Goal: Find specific page/section: Find specific page/section

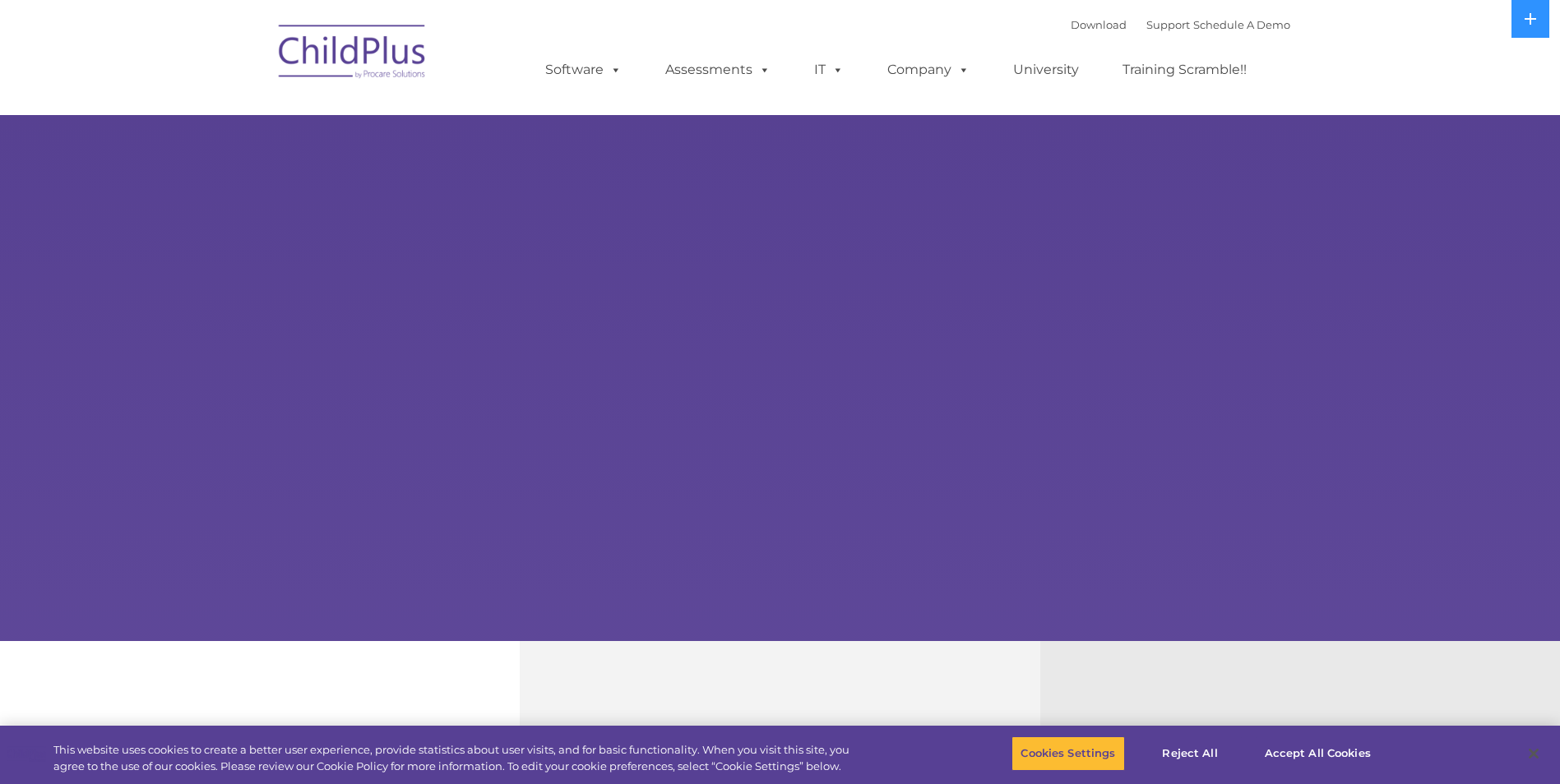
select select "MEDIUM"
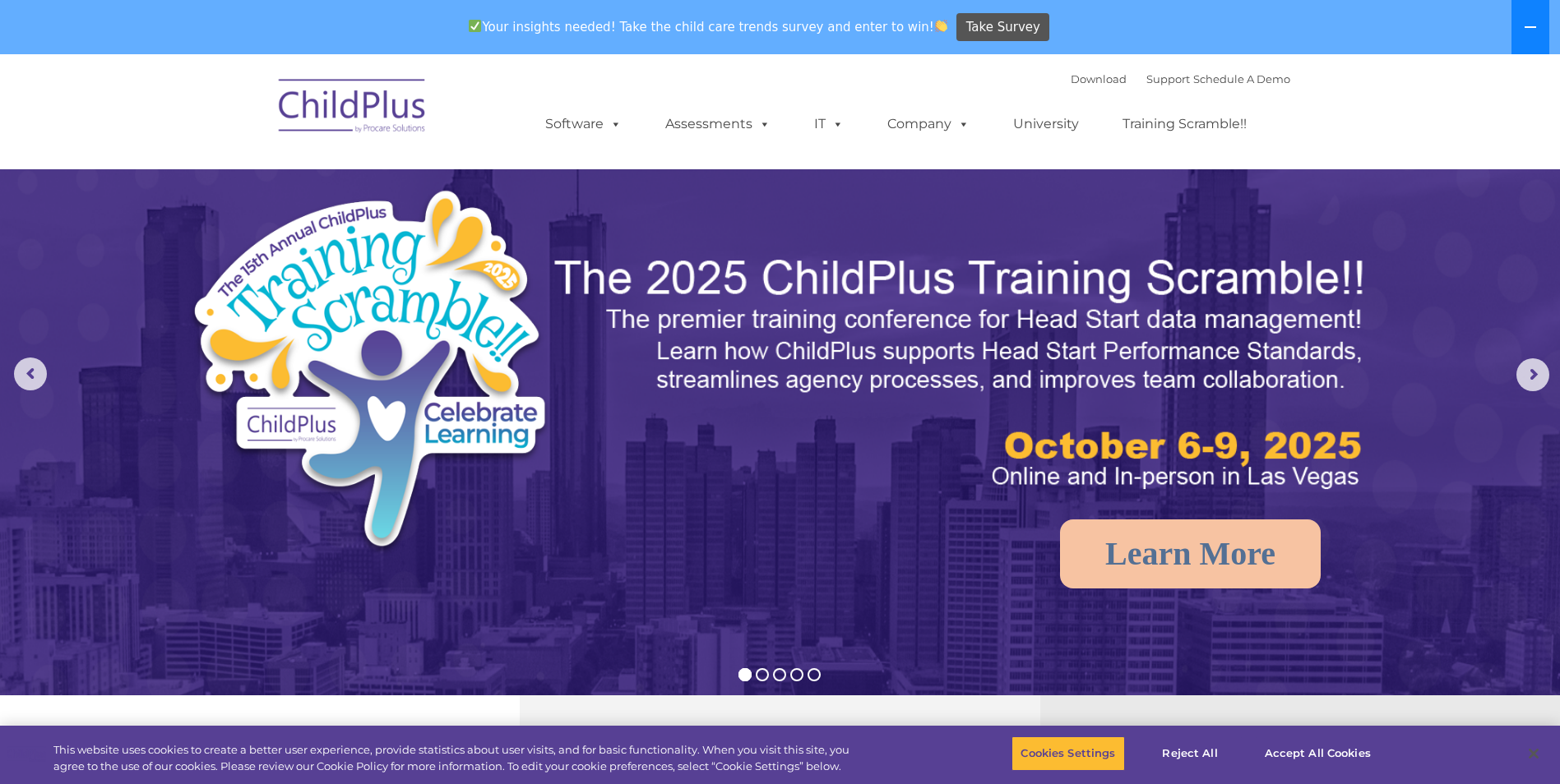
click at [1530, 24] on icon at bounding box center [1530, 27] width 13 height 13
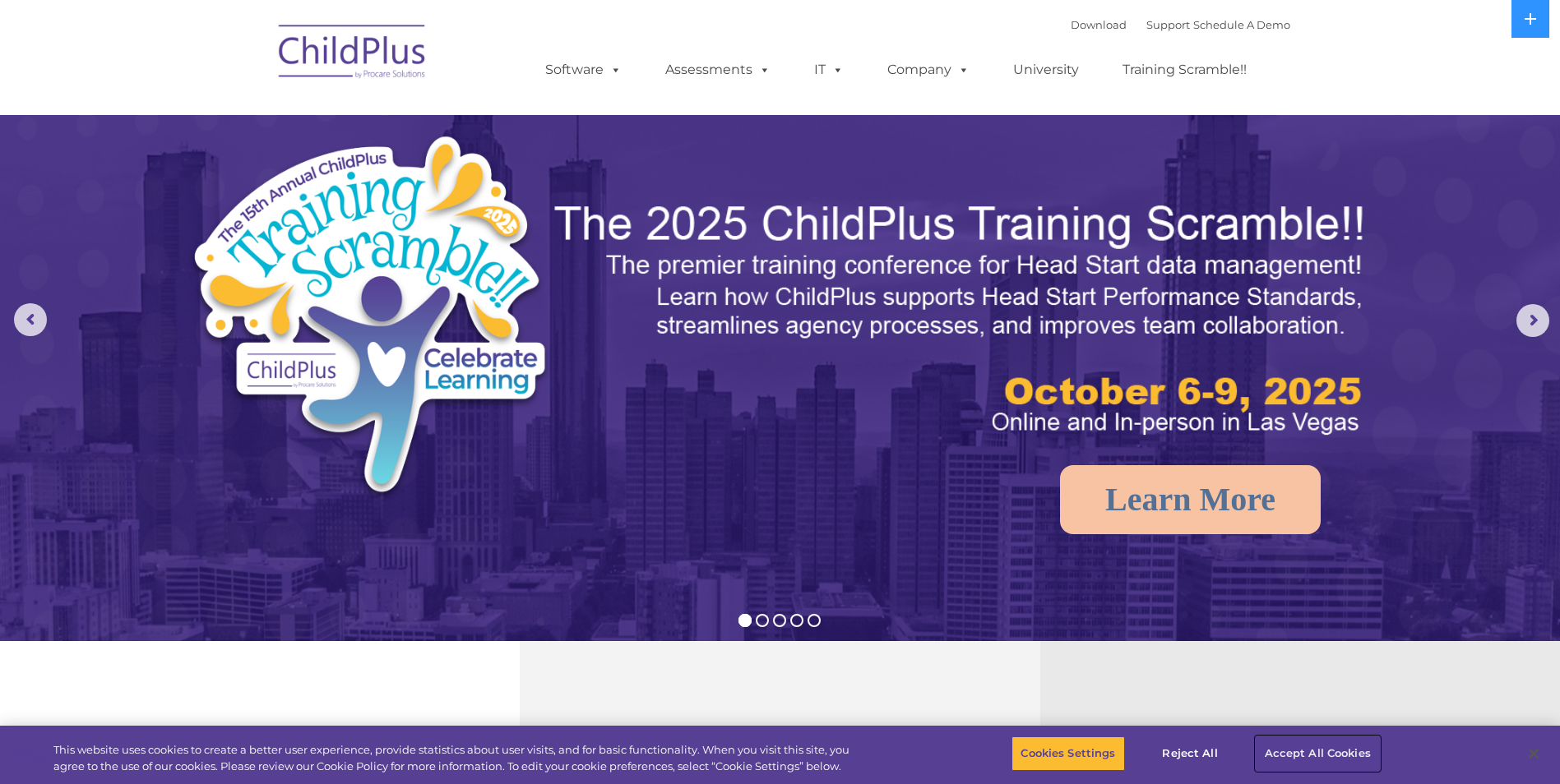
click at [1286, 754] on button "Accept All Cookies" at bounding box center [1318, 754] width 124 height 34
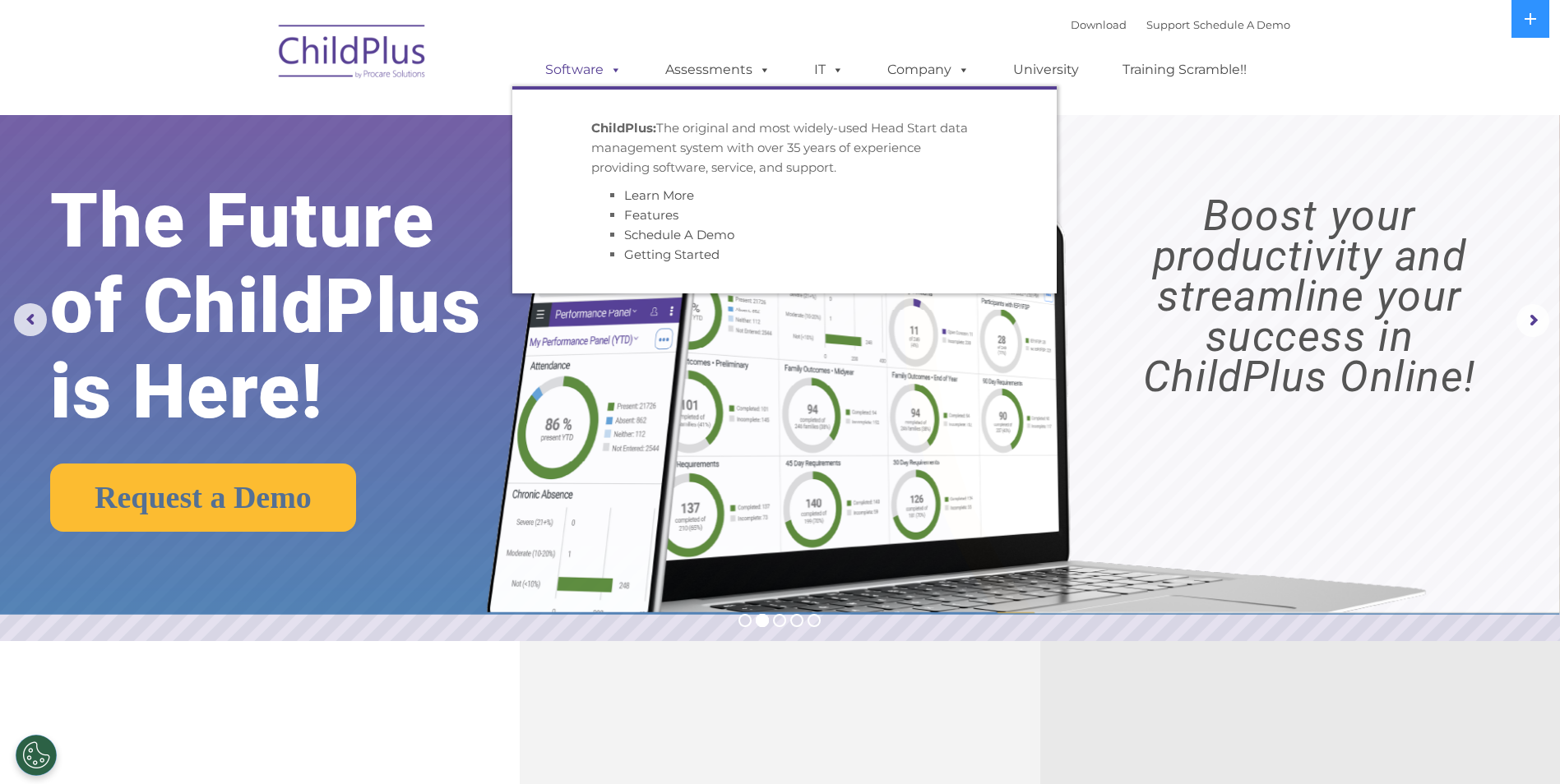
click at [602, 74] on link "Software" at bounding box center [584, 70] width 109 height 33
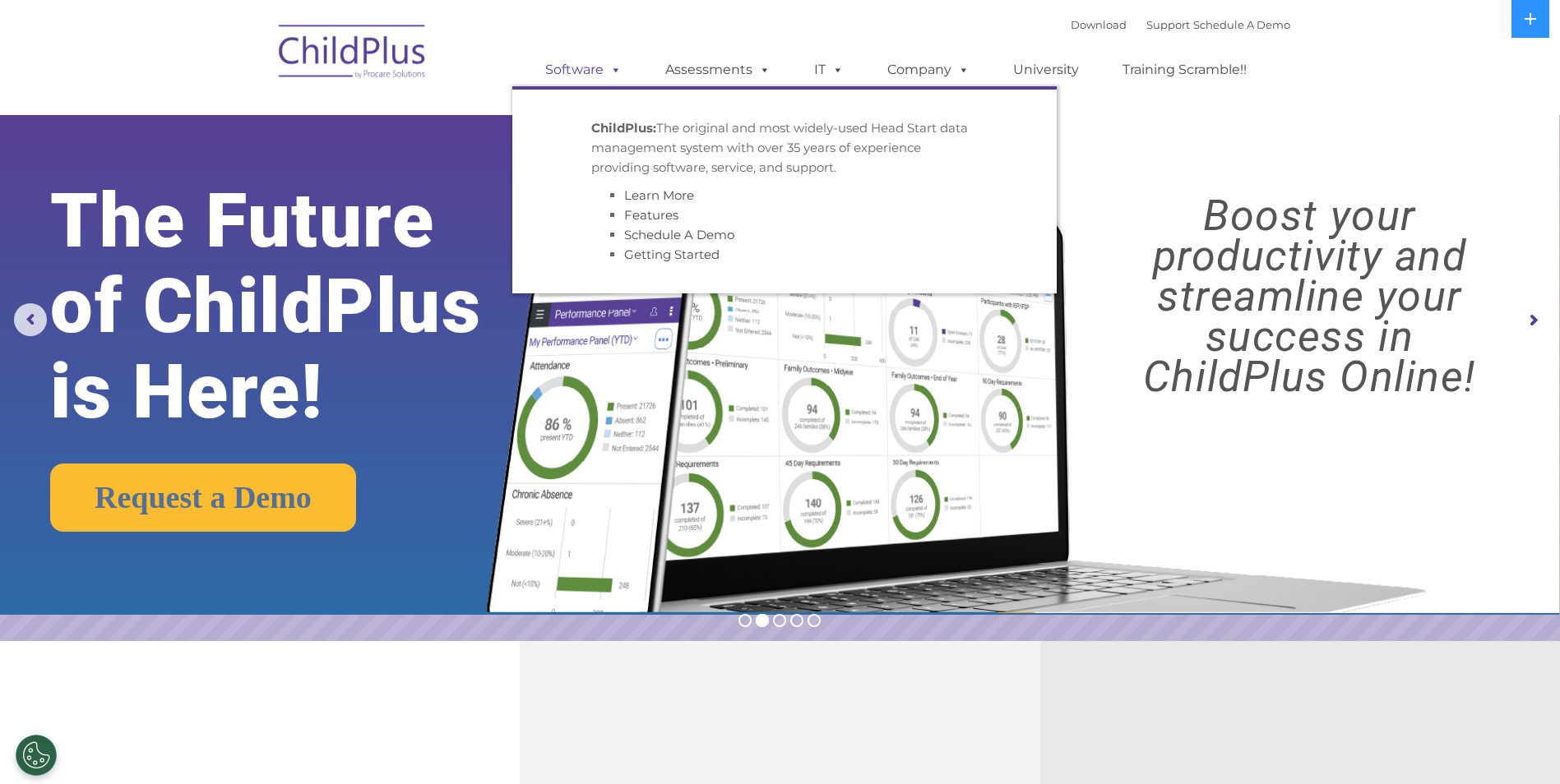
click at [602, 79] on link "Software" at bounding box center [584, 70] width 109 height 33
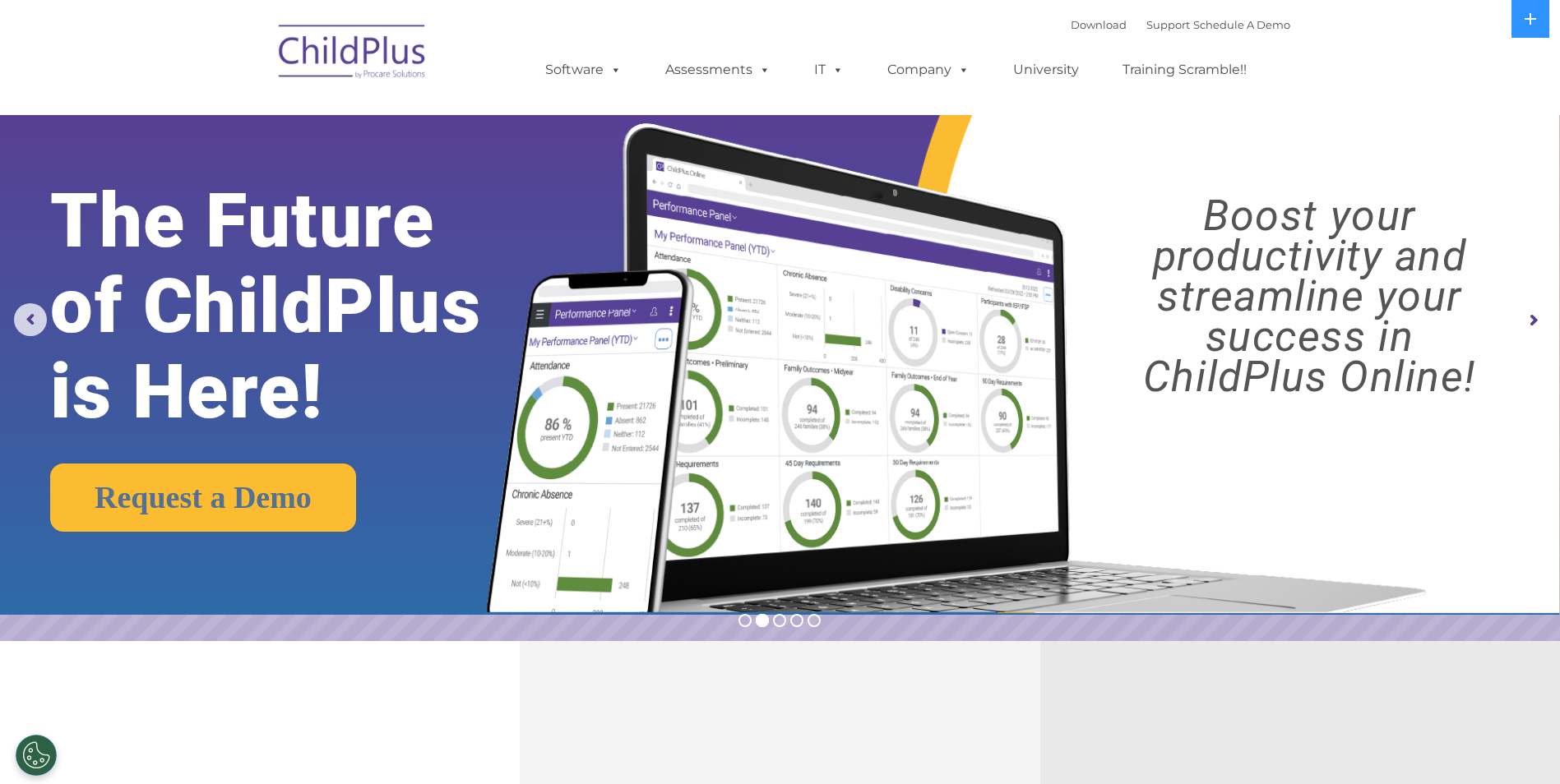
click at [453, 248] on rs-layer "The Future of ChildPlus is Here!" at bounding box center [299, 307] width 499 height 257
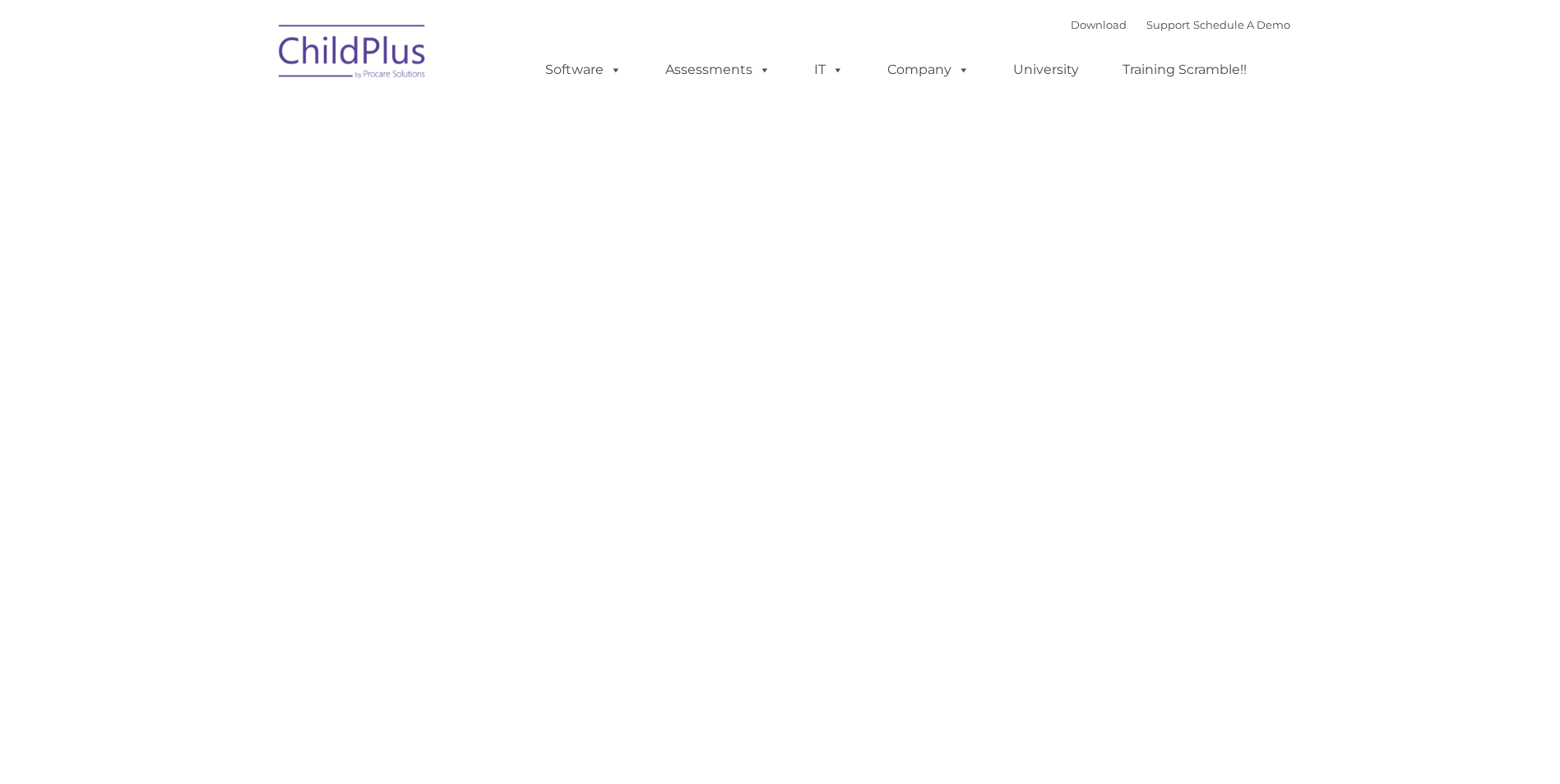
type input ""
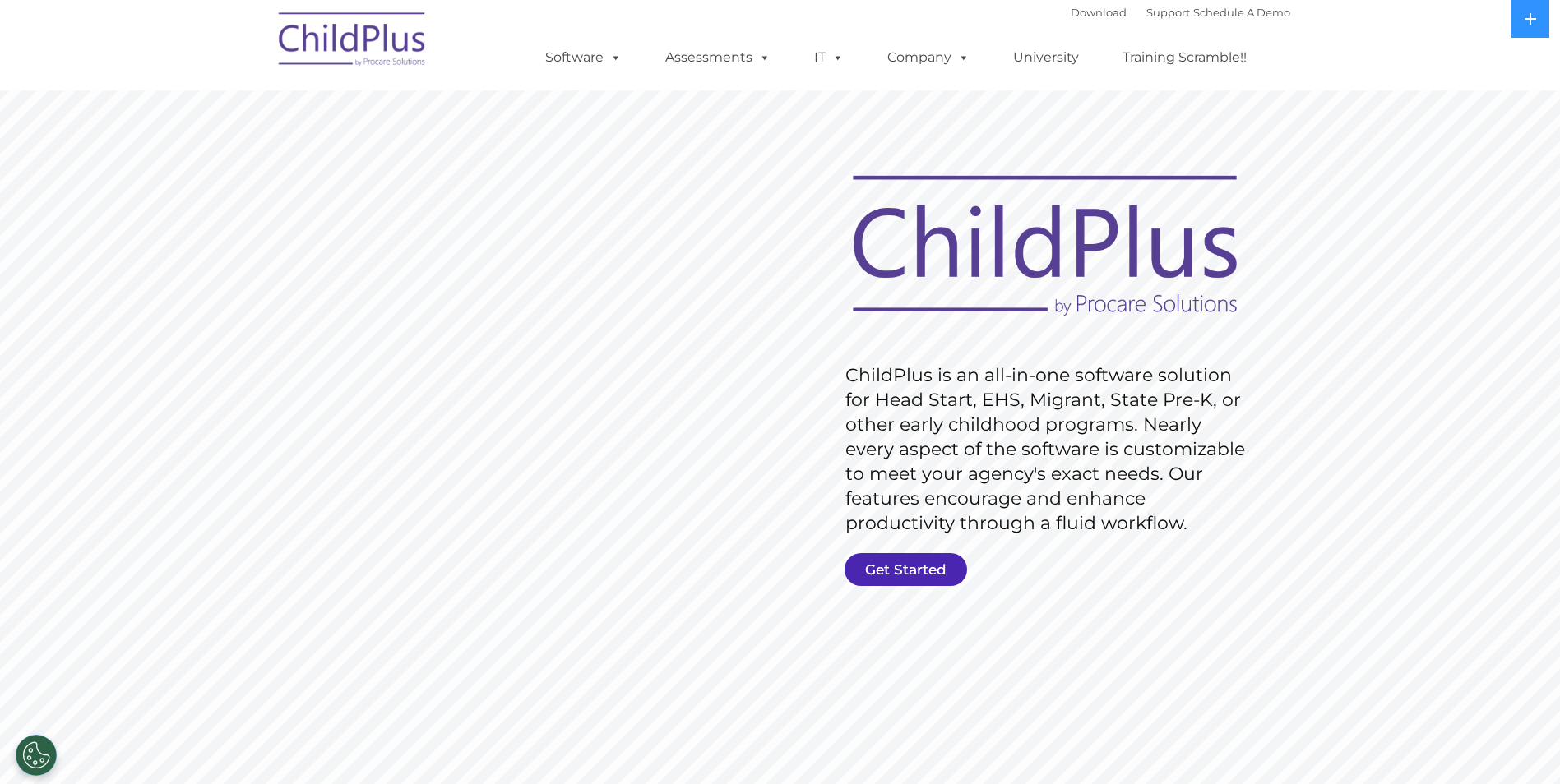
click at [887, 577] on link "Get Started" at bounding box center [905, 570] width 123 height 33
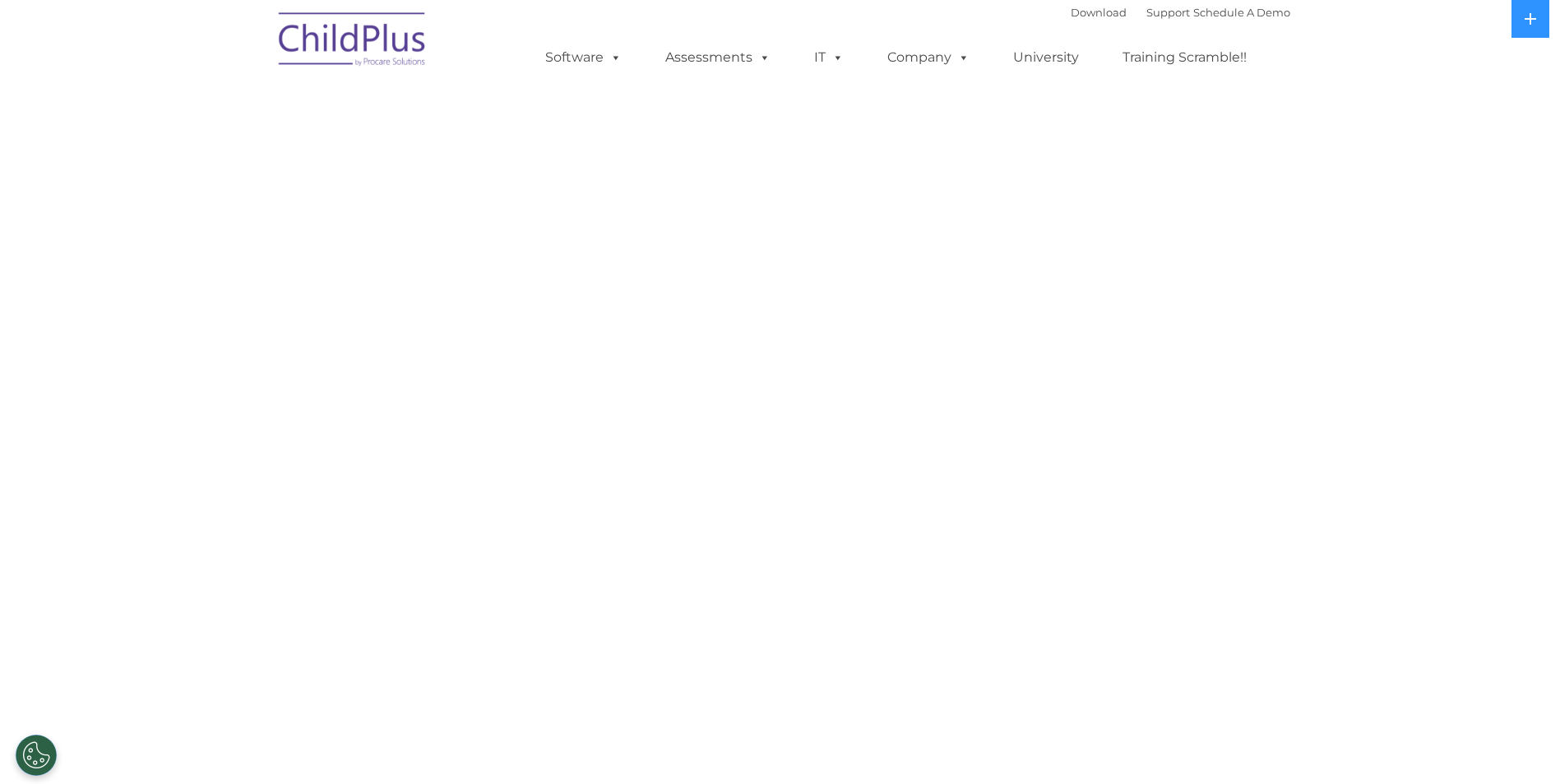
select select "MEDIUM"
